Goal: Navigation & Orientation: Find specific page/section

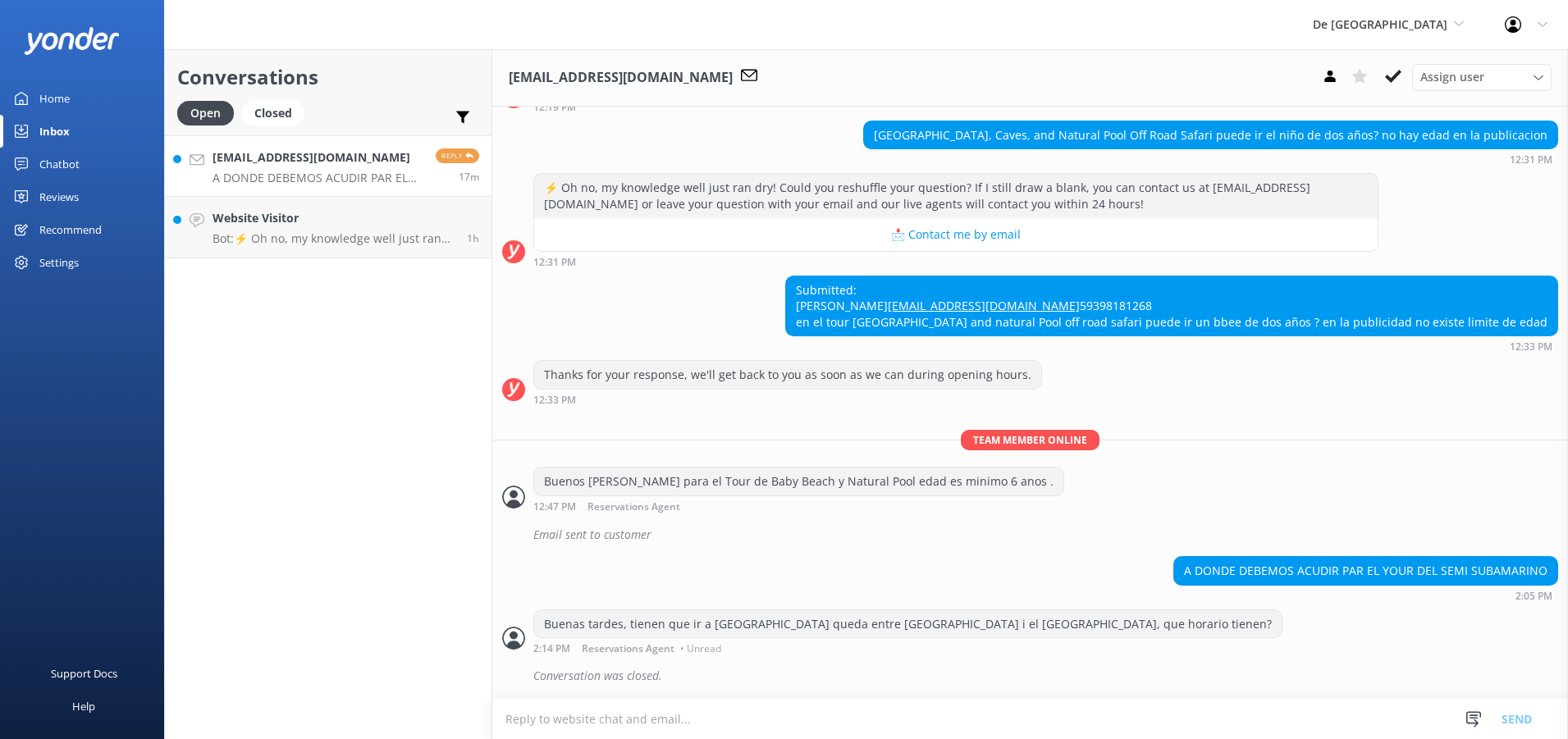
scroll to position [927, 0]
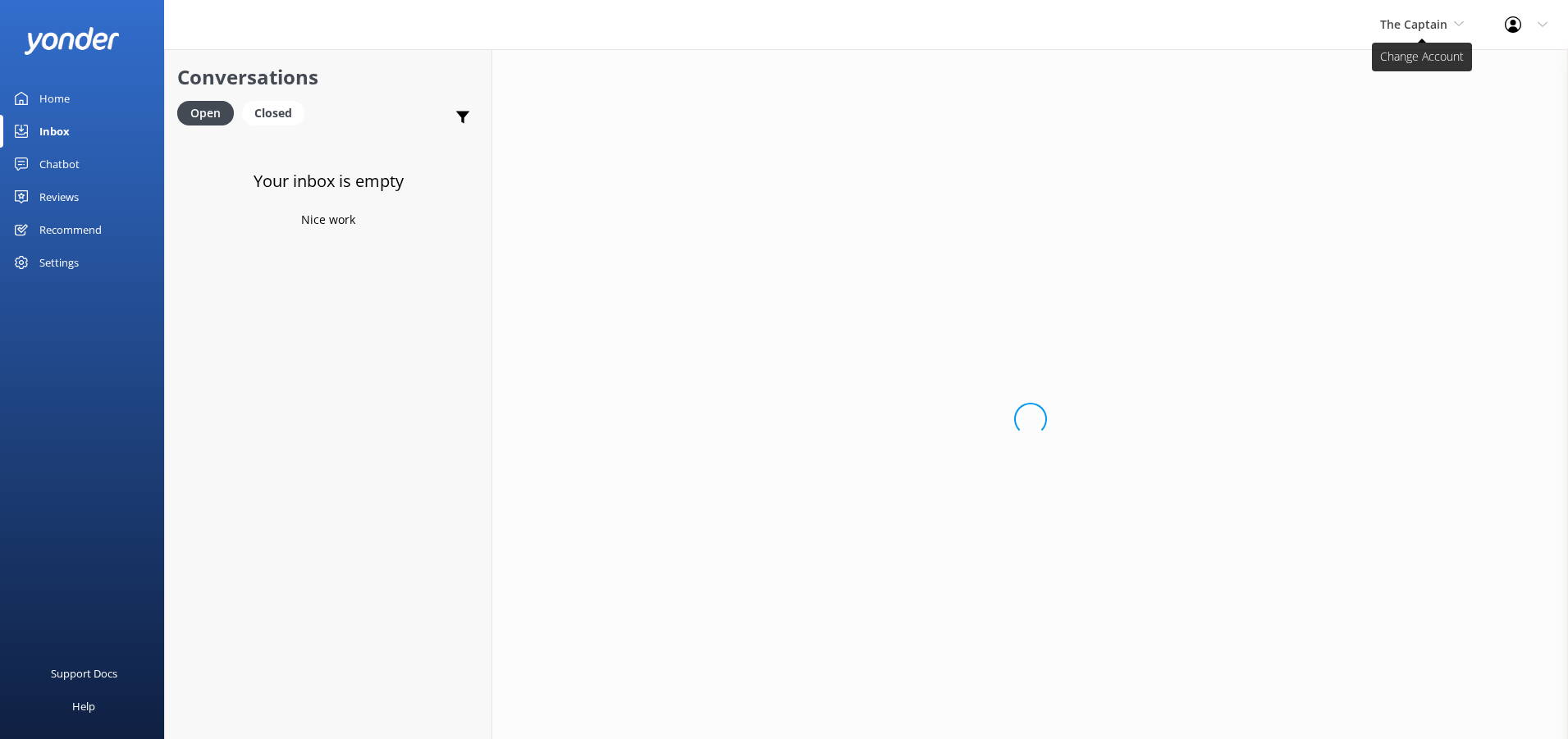
click at [1460, 26] on icon at bounding box center [1458, 24] width 10 height 10
click at [1399, 72] on link "De [GEOGRAPHIC_DATA]" at bounding box center [1441, 68] width 164 height 39
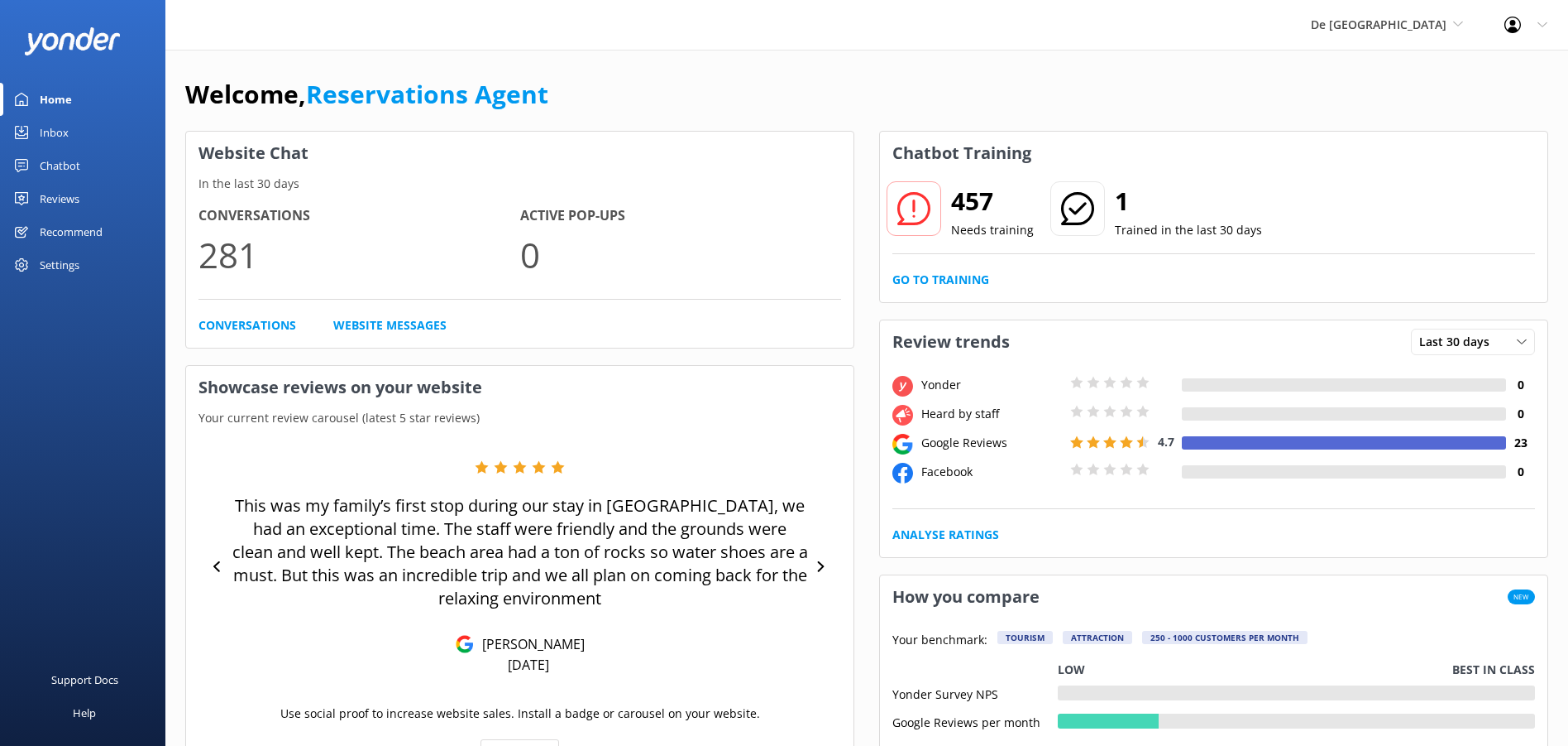
click at [48, 133] on div "Inbox" at bounding box center [54, 132] width 29 height 33
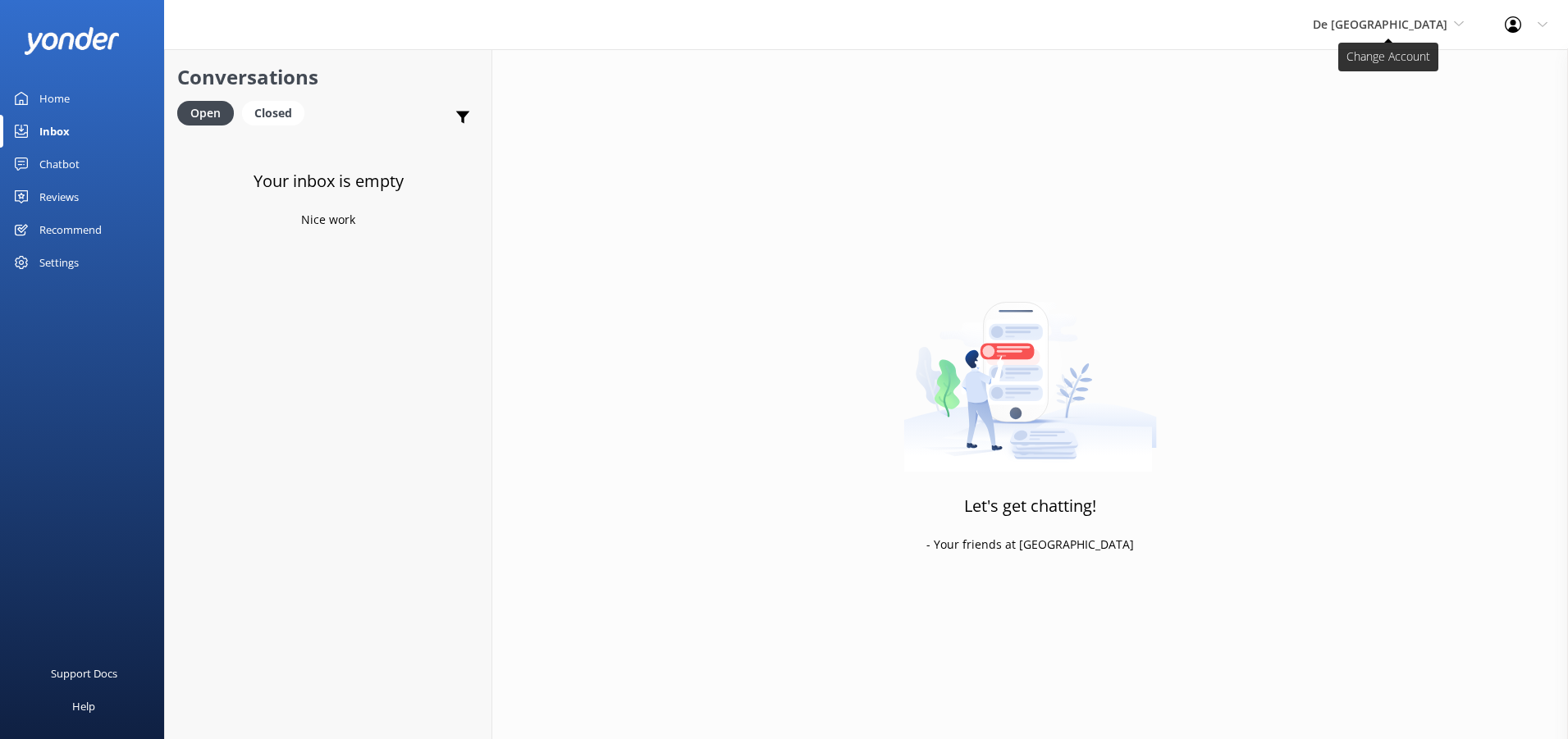
click at [1458, 25] on use at bounding box center [1458, 23] width 9 height 5
click at [1375, 149] on link "The Captain" at bounding box center [1374, 147] width 164 height 39
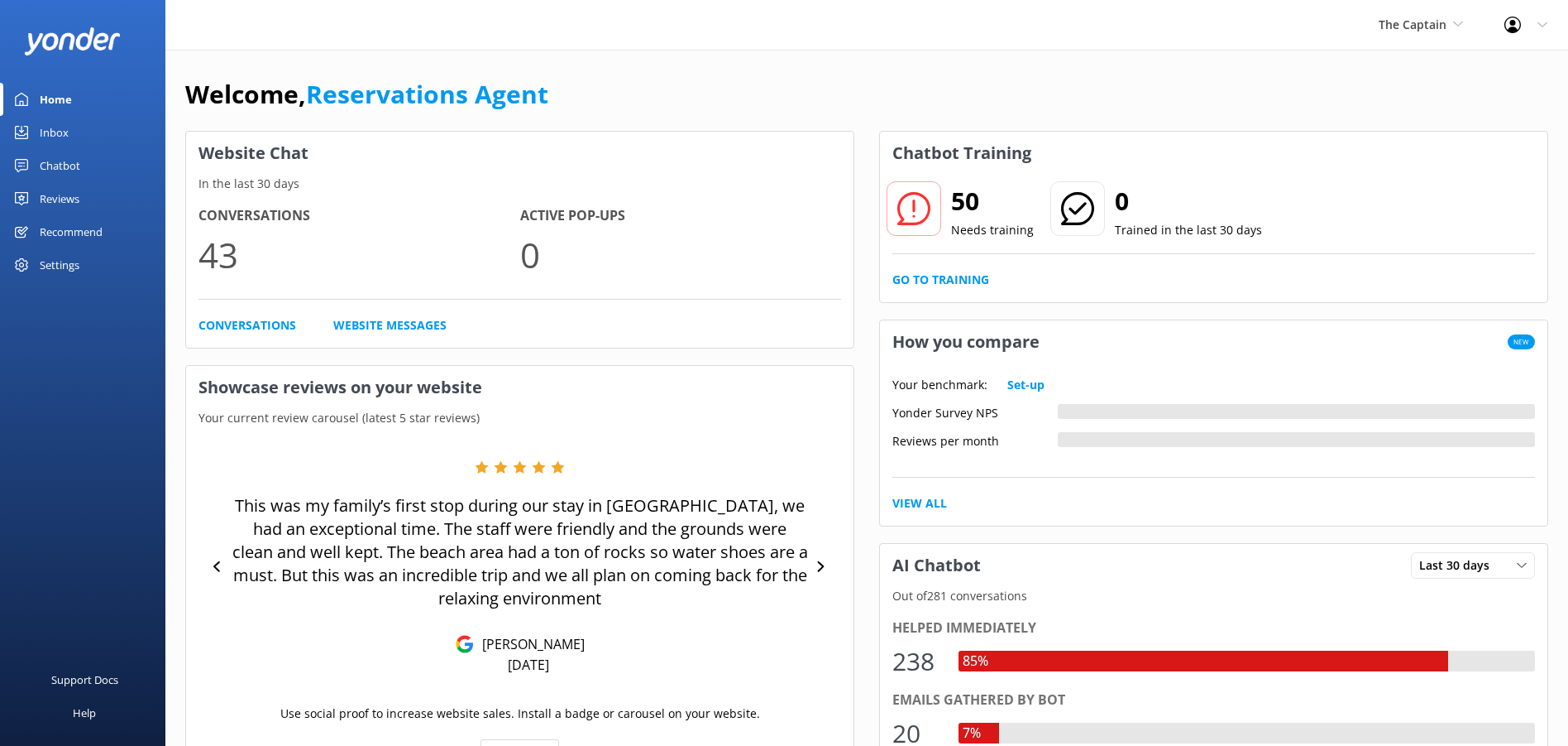
click at [55, 137] on div "Inbox" at bounding box center [54, 132] width 29 height 33
